Goal: Task Accomplishment & Management: Use online tool/utility

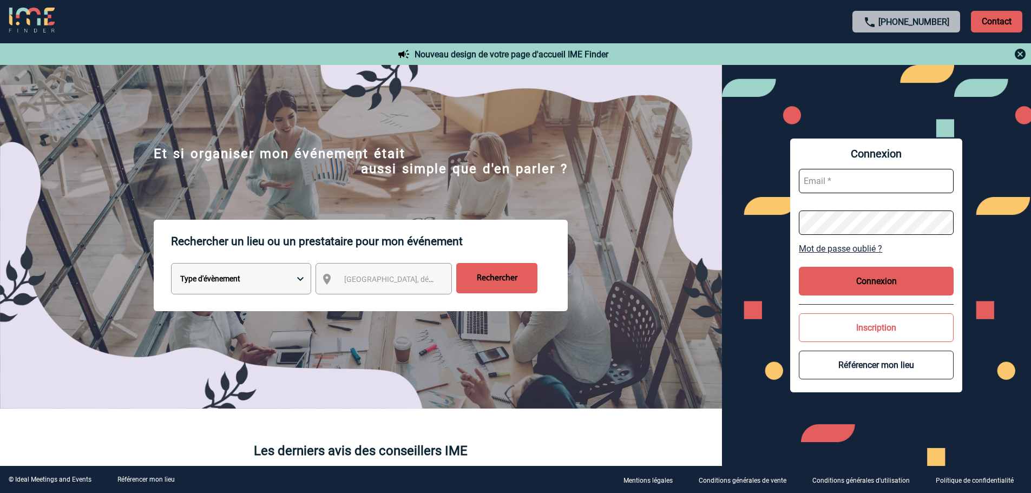
type input "vboeringer@ime-groupe.com"
click at [838, 281] on button "Connexion" at bounding box center [876, 281] width 155 height 29
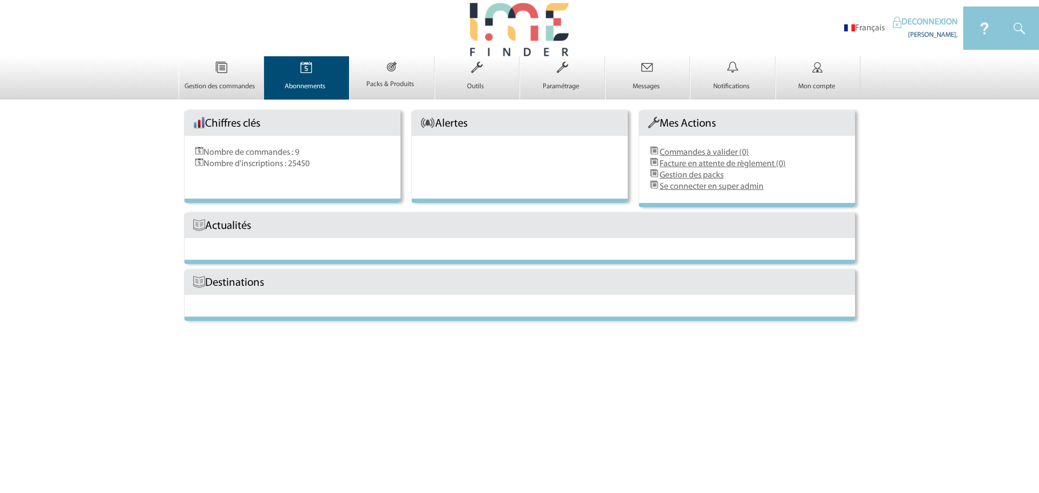
click at [322, 74] on img at bounding box center [306, 67] width 44 height 23
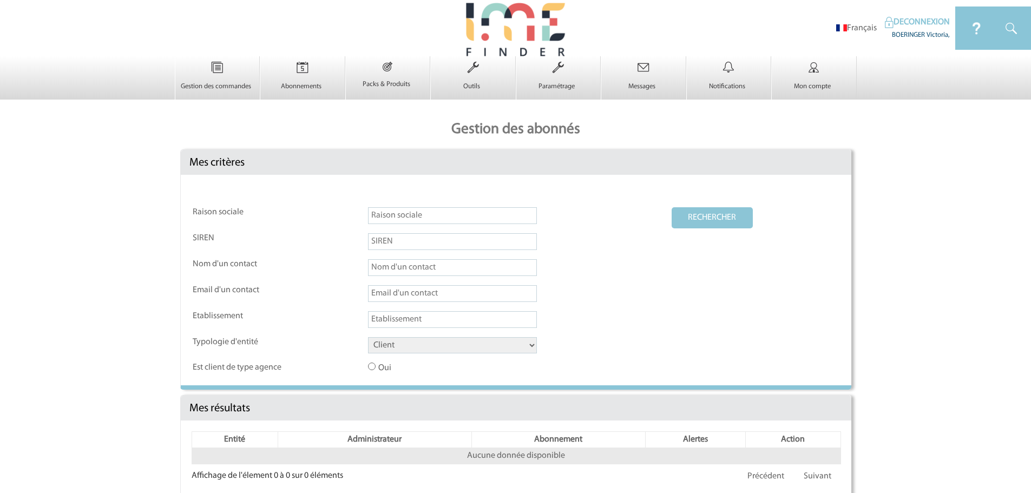
click at [499, 350] on select "Client Fournisseur Agence Promoteur Genius Backoffice" at bounding box center [452, 345] width 169 height 16
select select "AGENCE"
click at [368, 338] on select "Client Fournisseur Agence Promoteur Genius Backoffice" at bounding box center [452, 345] width 169 height 16
click at [704, 221] on button "RECHERCHER" at bounding box center [712, 217] width 81 height 21
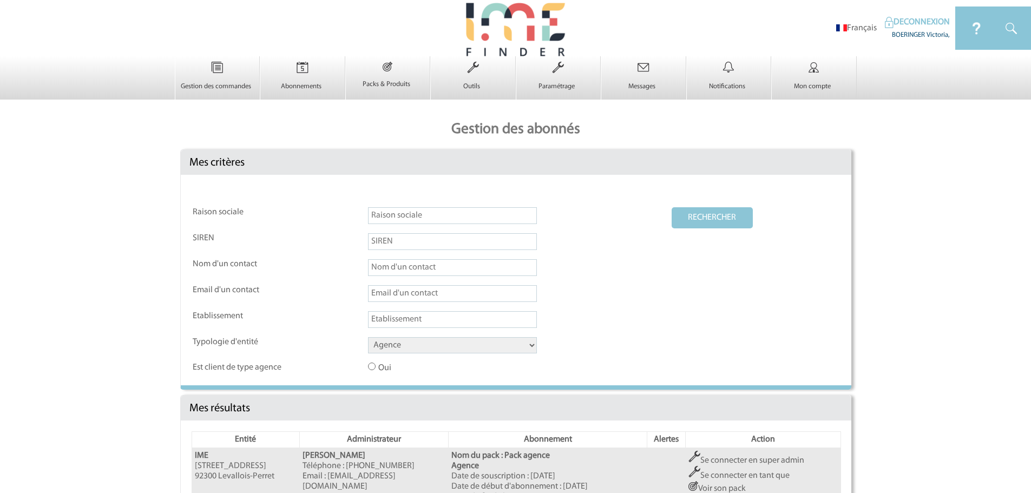
click at [768, 455] on td "Se connecter en super admin Se connecter en tant que Voir son pack Suspendre l'…" at bounding box center [763, 495] width 155 height 95
click at [739, 460] on link "Se connecter en super admin" at bounding box center [747, 460] width 116 height 9
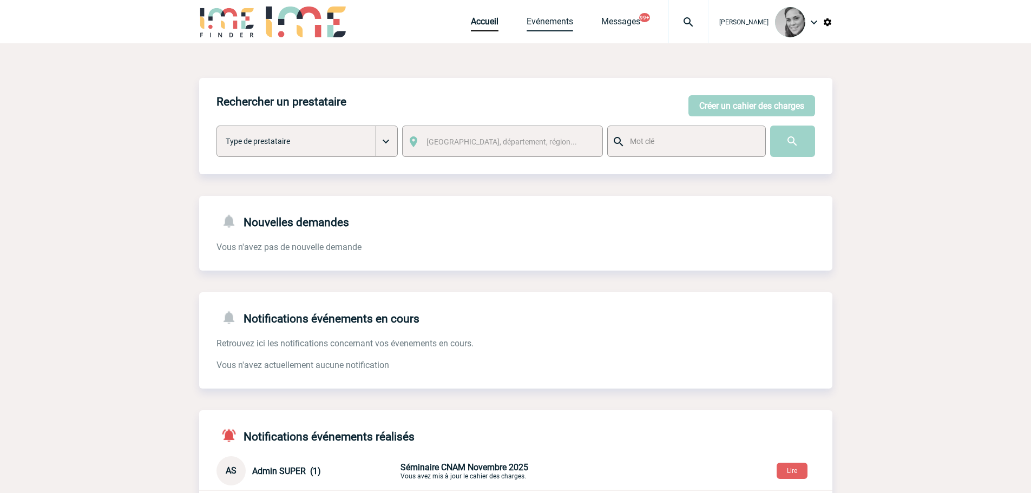
click at [537, 18] on link "Evénements" at bounding box center [550, 23] width 47 height 15
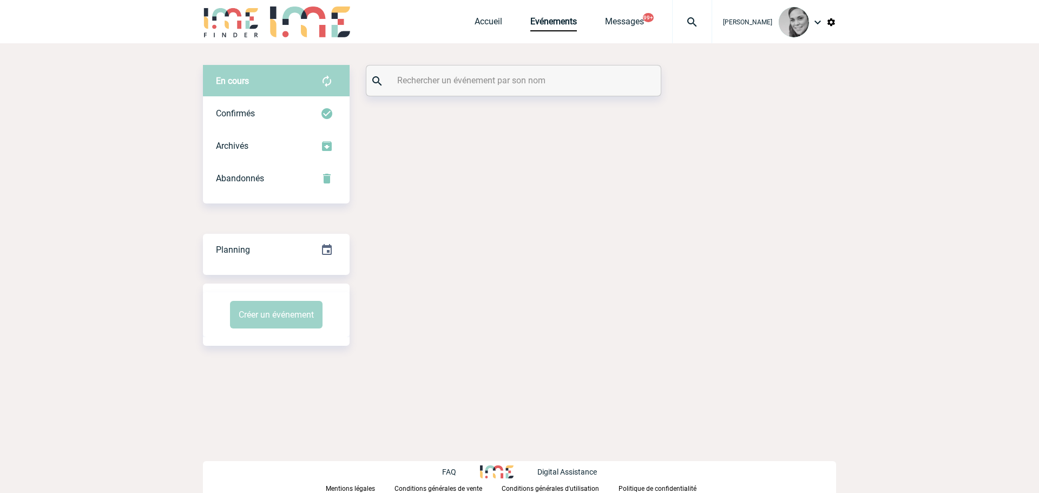
click at [526, 77] on input "text" at bounding box center [515, 81] width 241 height 16
type input "TARDIEU"
click at [272, 107] on div "Confirmés" at bounding box center [276, 113] width 147 height 32
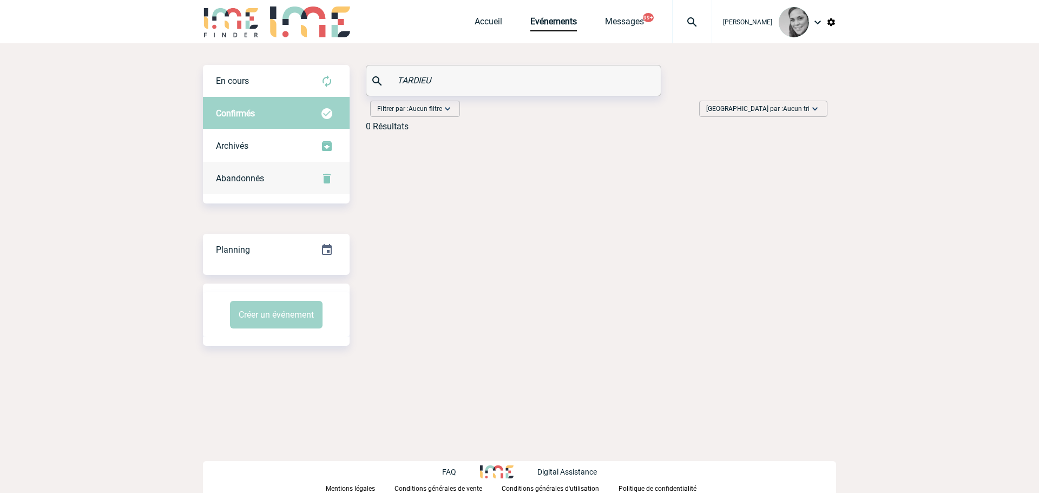
click at [238, 183] on div "Abandonnés" at bounding box center [276, 178] width 147 height 32
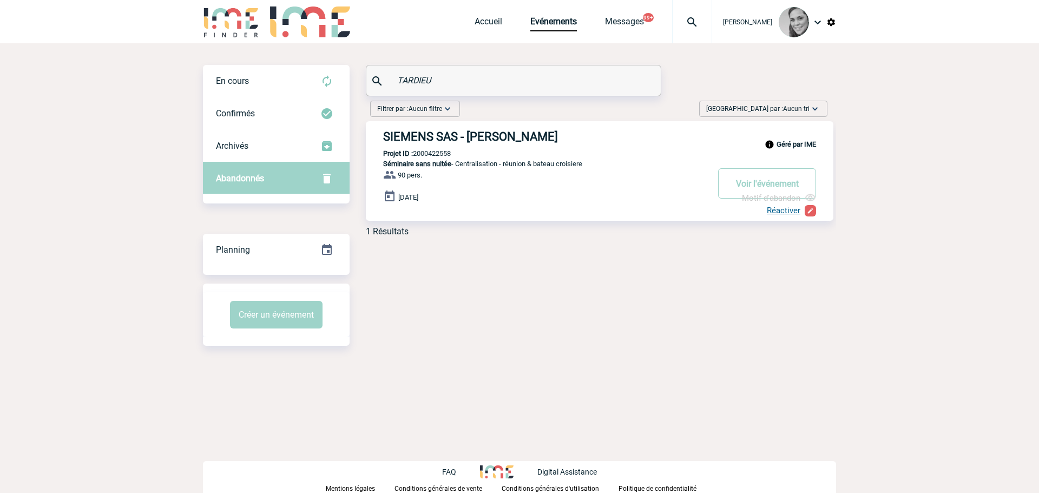
click at [429, 143] on h3 "SIEMENS SAS - Isabelle TARDIEU" at bounding box center [545, 137] width 325 height 14
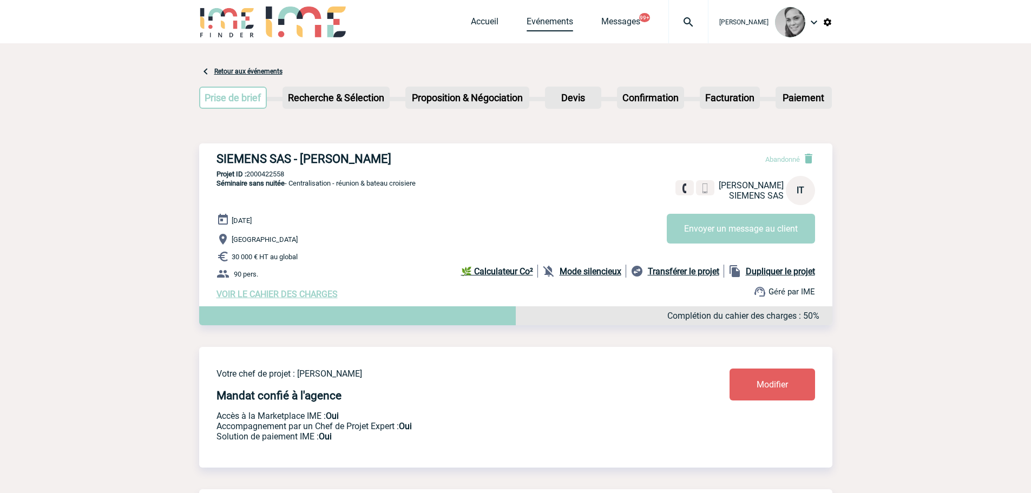
drag, startPoint x: 552, startPoint y: 23, endPoint x: 549, endPoint y: 30, distance: 7.5
click at [552, 23] on link "Evénements" at bounding box center [550, 23] width 47 height 15
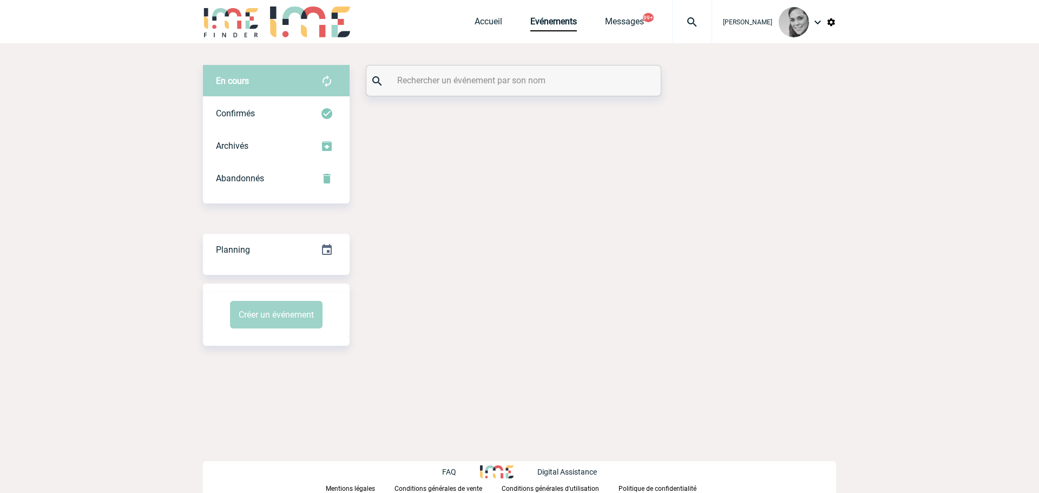
click at [474, 77] on input "text" at bounding box center [515, 81] width 241 height 16
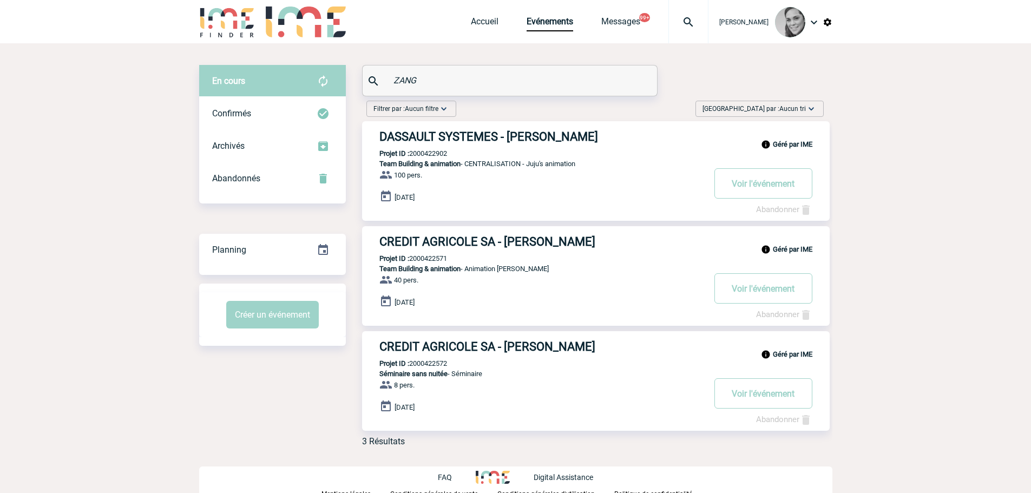
drag, startPoint x: 426, startPoint y: 78, endPoint x: 368, endPoint y: 78, distance: 57.9
click at [368, 78] on div "ZANG" at bounding box center [510, 80] width 294 height 30
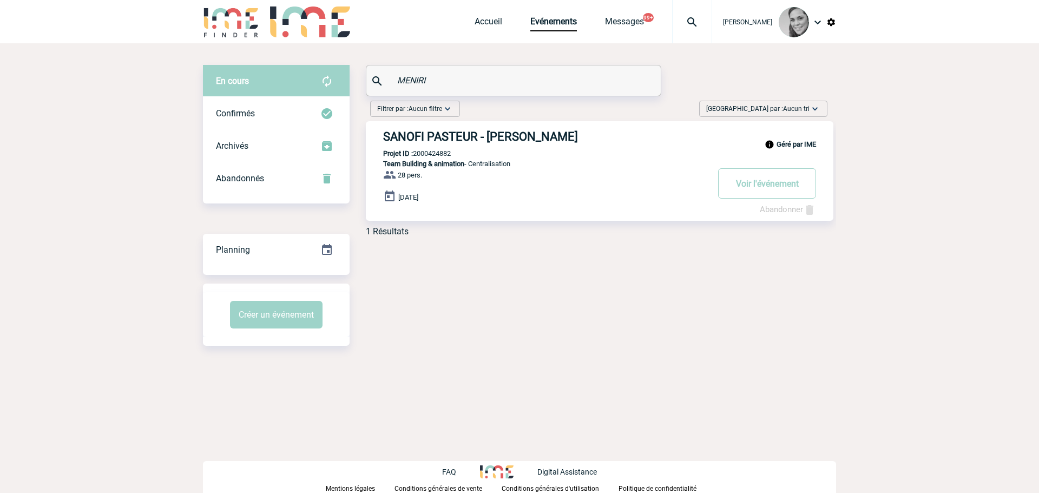
type input "MENIRI"
click at [430, 135] on h3 "SANOFI PASTEUR - Eleana MENIRI" at bounding box center [545, 137] width 325 height 14
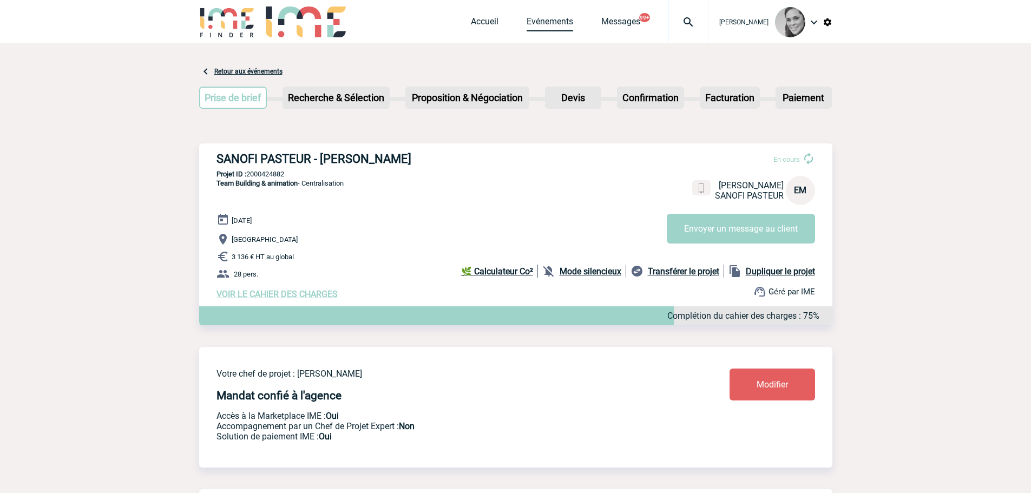
click at [552, 23] on link "Evénements" at bounding box center [550, 23] width 47 height 15
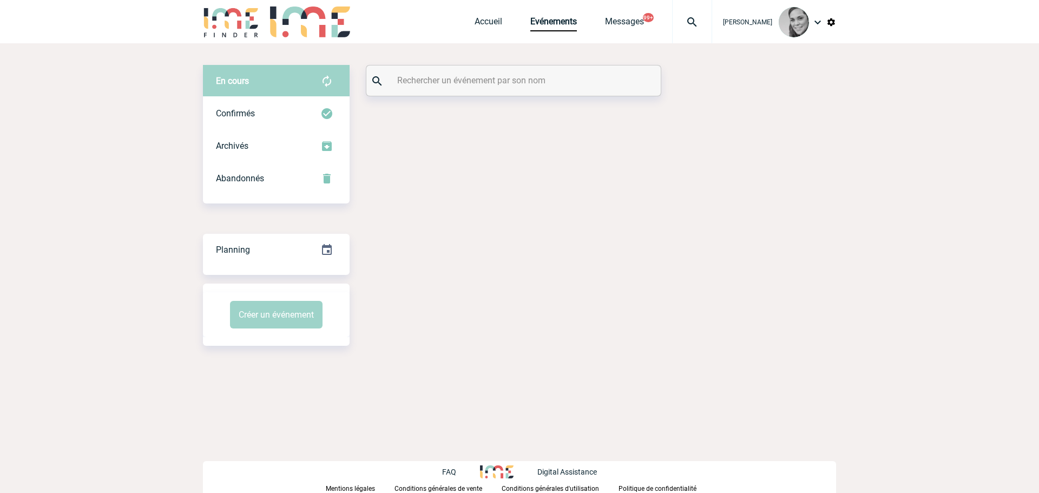
click at [527, 82] on input "text" at bounding box center [515, 81] width 241 height 16
paste input "LINARES"
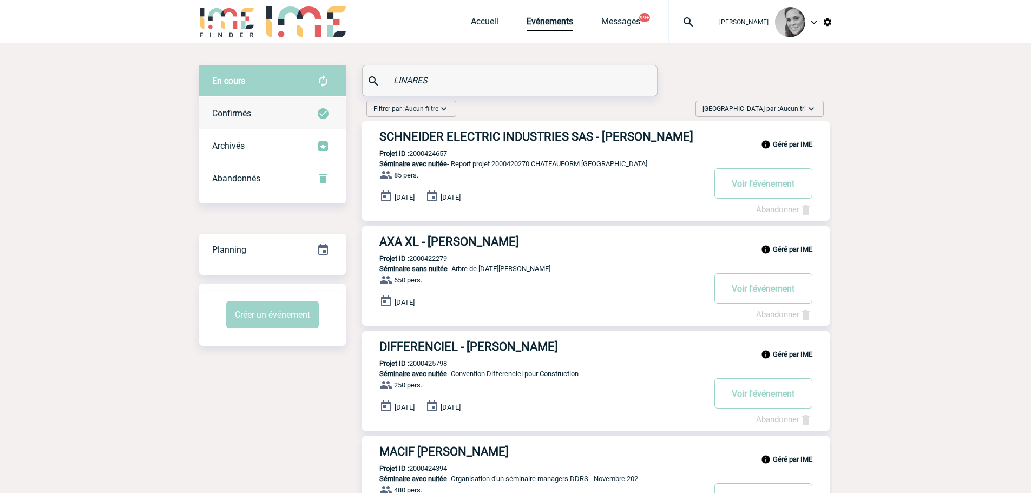
type input "LINARES"
click at [246, 117] on span "Confirmés" at bounding box center [231, 113] width 39 height 10
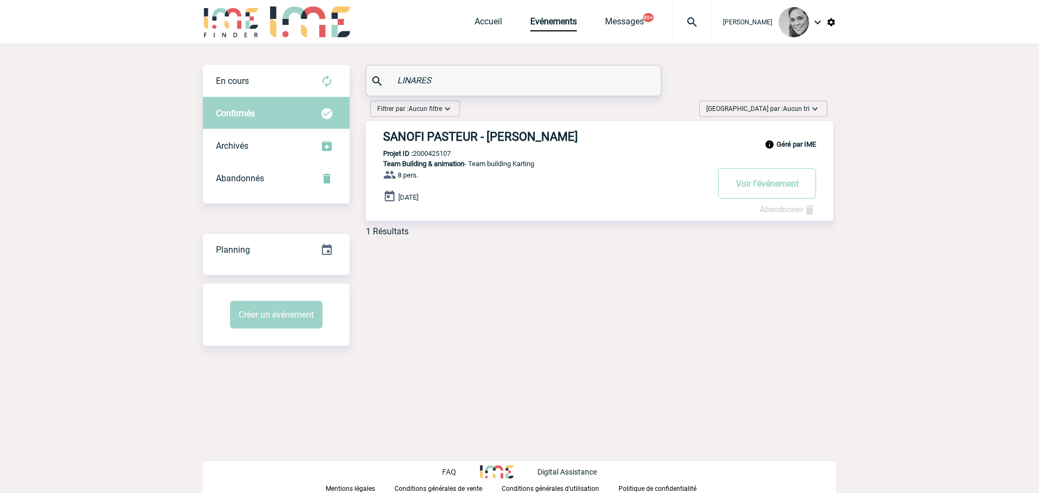
click at [437, 135] on h3 "SANOFI PASTEUR - Sergio LINARES FERNANDEZ" at bounding box center [545, 137] width 325 height 14
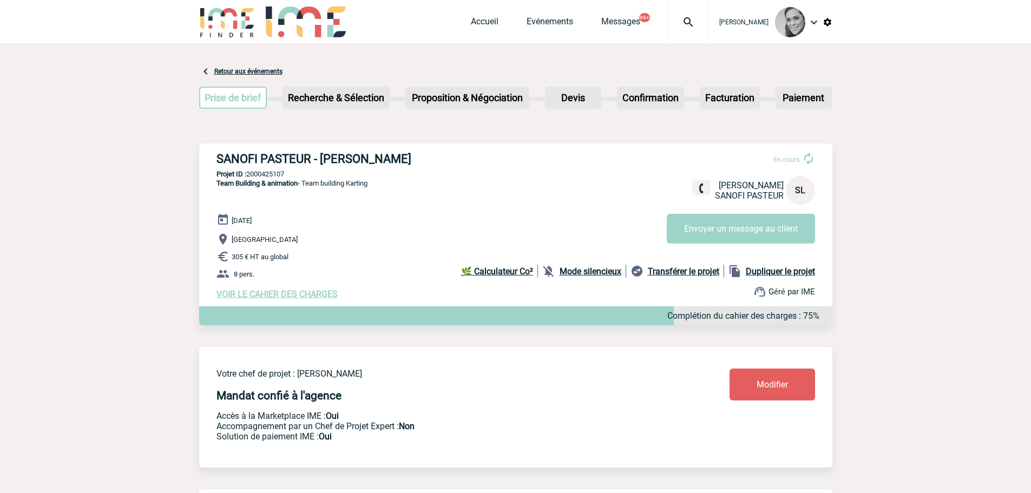
click at [533, 16] on div "Accueil Evénements Messages 99+ Projet, client Projet, client" at bounding box center [590, 21] width 238 height 43
click at [540, 27] on link "Evénements" at bounding box center [550, 23] width 47 height 15
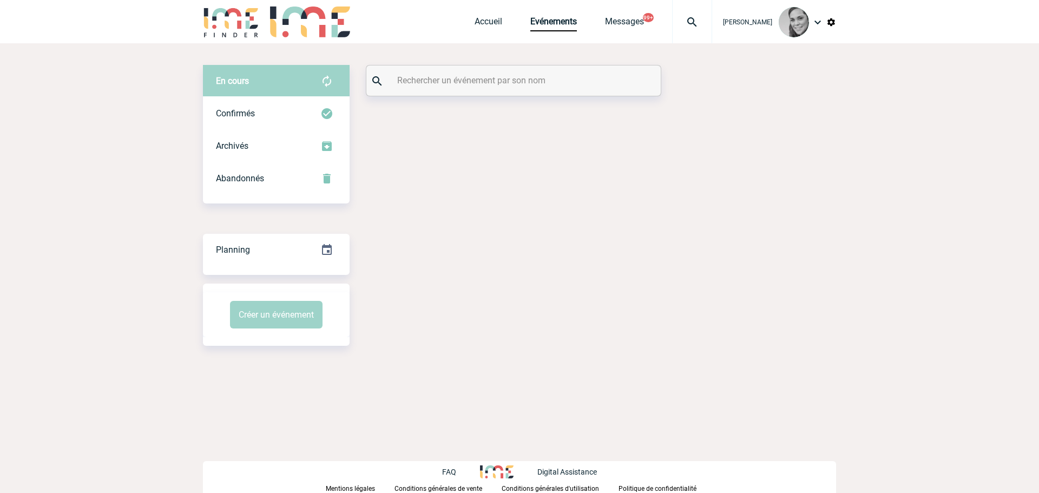
click at [489, 80] on input "text" at bounding box center [515, 81] width 241 height 16
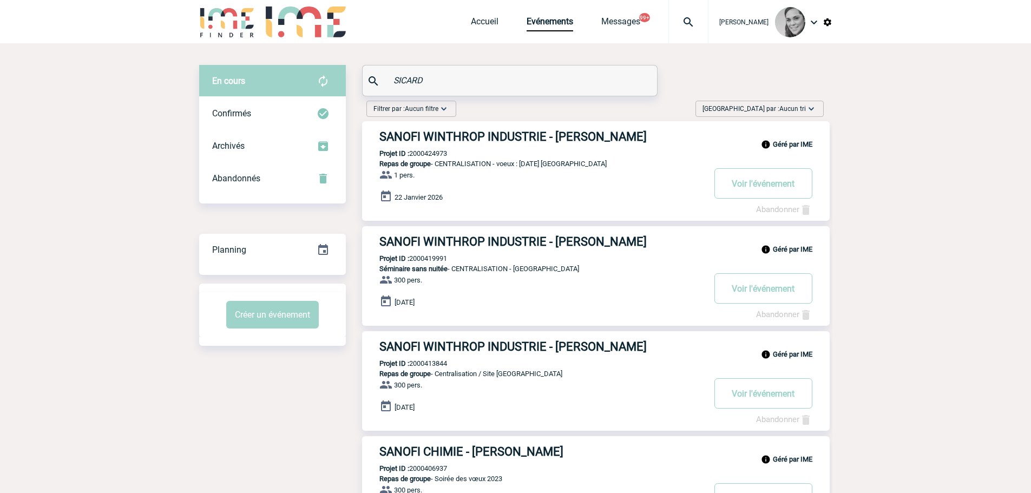
drag, startPoint x: 447, startPoint y: 84, endPoint x: 373, endPoint y: 85, distance: 73.6
click at [373, 85] on div "SICARD" at bounding box center [510, 80] width 294 height 30
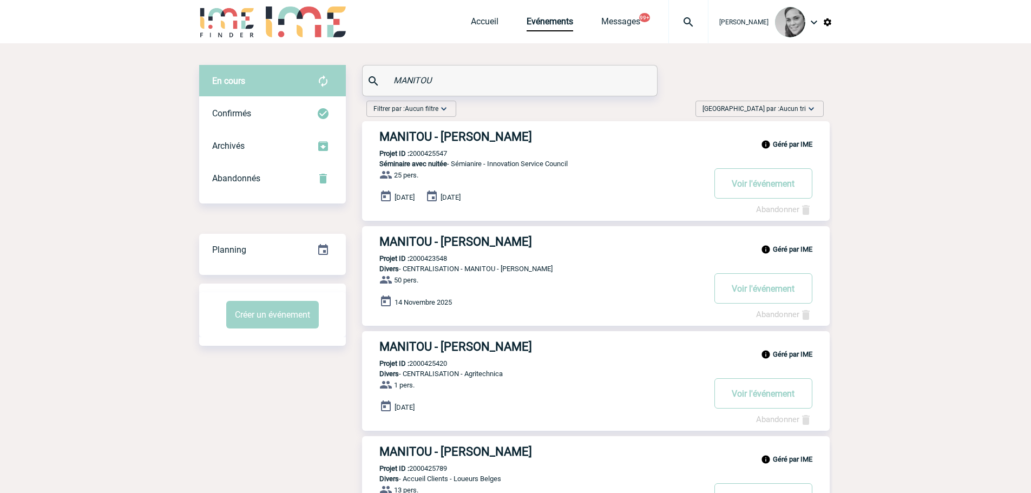
type input "MANITOU"
click at [825, 21] on img at bounding box center [828, 22] width 10 height 10
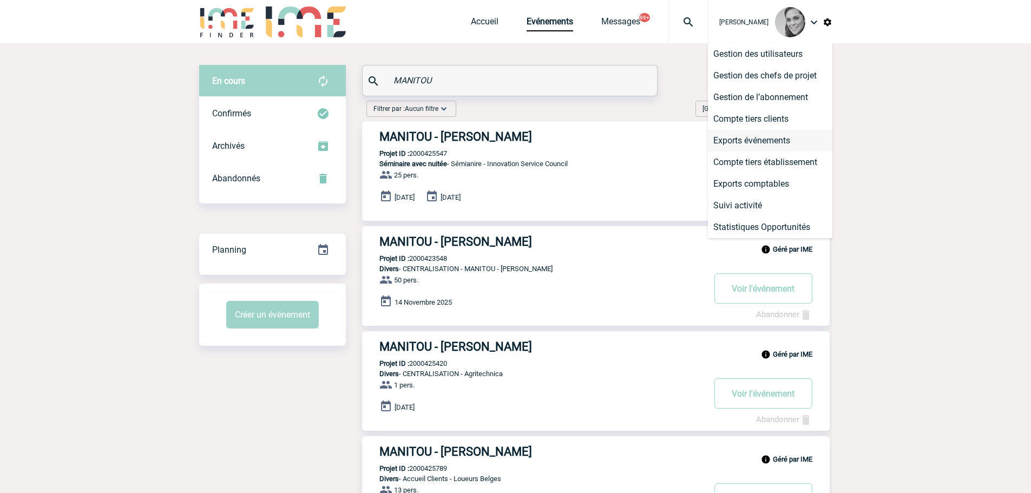
drag, startPoint x: 728, startPoint y: 141, endPoint x: 709, endPoint y: 143, distance: 19.7
click at [728, 141] on li "Exports événements" at bounding box center [770, 141] width 124 height 22
